Goal: Task Accomplishment & Management: Use online tool/utility

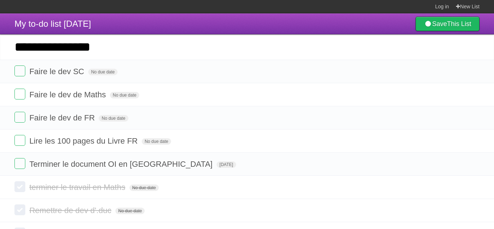
type input "**********"
click input "*********" at bounding box center [0, 0] width 0 height 0
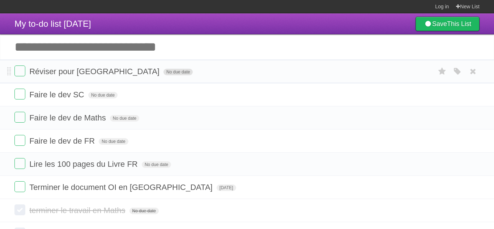
click at [164, 74] on span "No due date" at bounding box center [178, 72] width 29 height 7
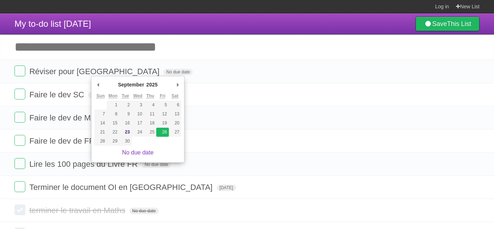
type span "[DATE]"
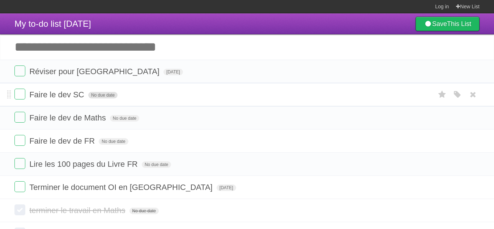
click at [101, 94] on span "No due date" at bounding box center [102, 95] width 29 height 7
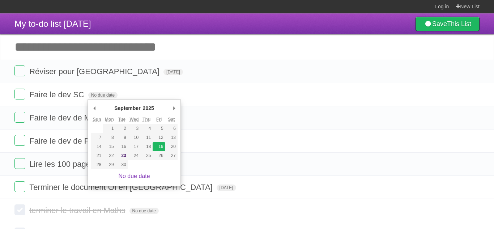
type span "[DATE]"
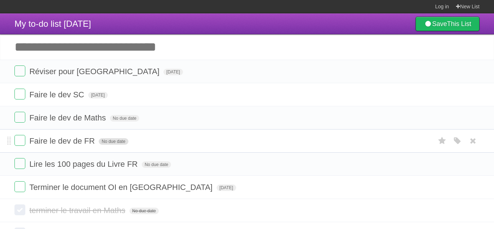
click at [113, 141] on span "No due date" at bounding box center [113, 141] width 29 height 7
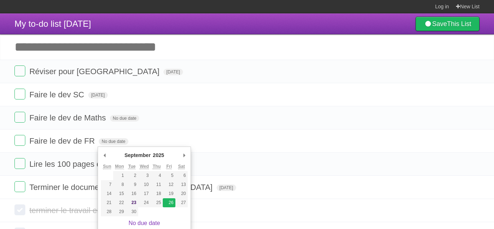
type span "[DATE]"
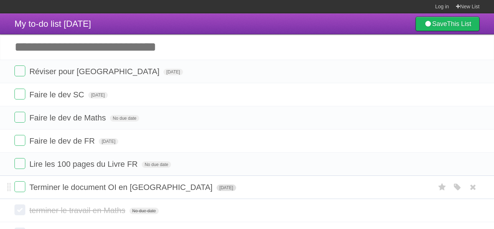
click at [217, 191] on span "[DATE]" at bounding box center [227, 188] width 20 height 7
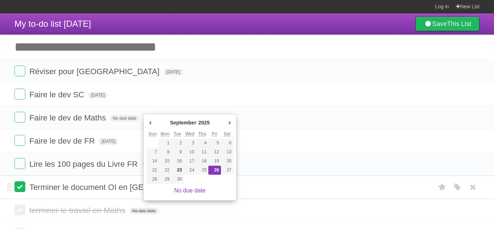
click at [20, 192] on label at bounding box center [19, 186] width 11 height 11
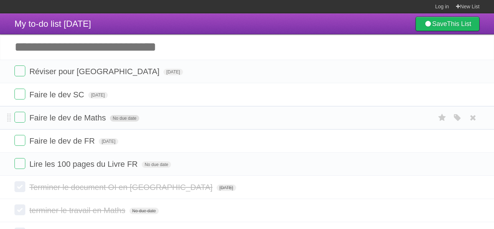
click at [132, 116] on span "No due date" at bounding box center [124, 118] width 29 height 7
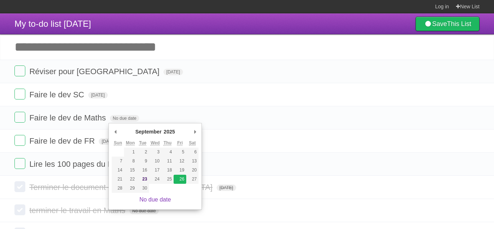
type span "[DATE]"
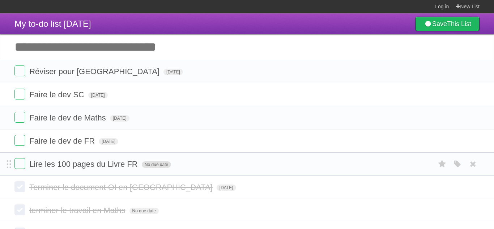
click at [151, 167] on span "No due date" at bounding box center [156, 164] width 29 height 7
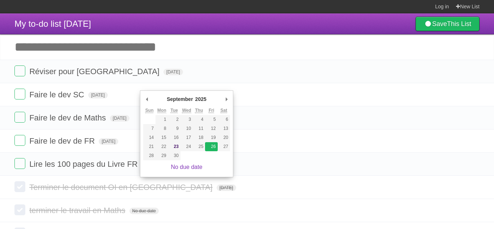
type span "[DATE]"
